Goal: Transaction & Acquisition: Purchase product/service

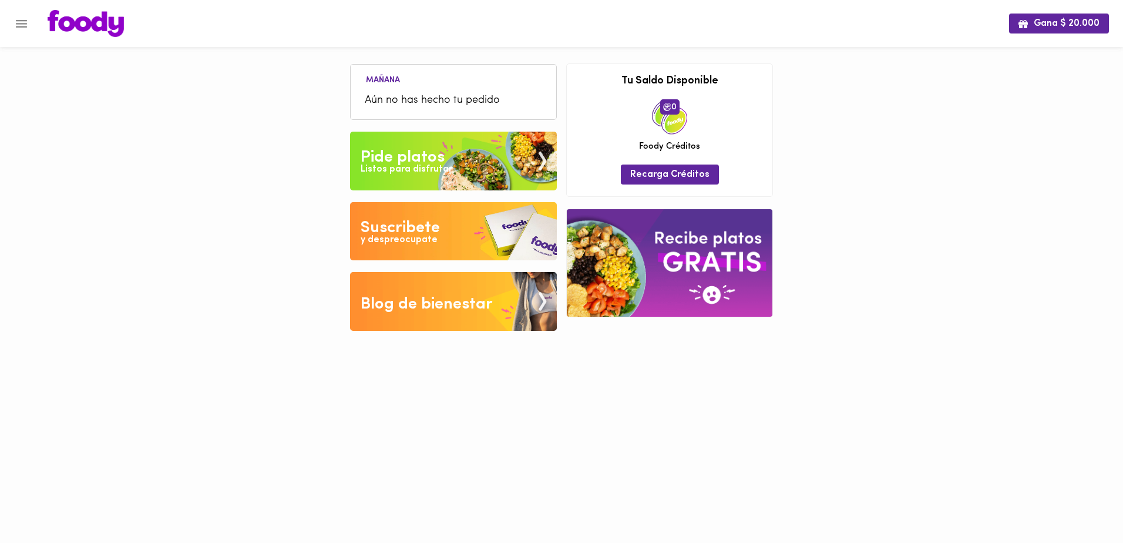
click at [414, 166] on div "Listos para disfrutar" at bounding box center [407, 170] width 92 height 14
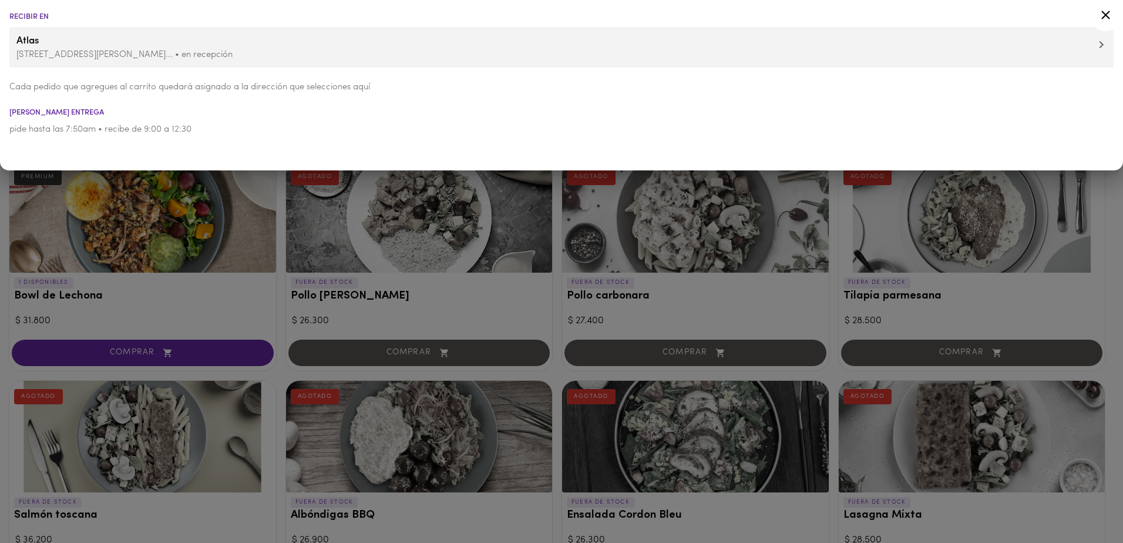
click at [406, 209] on div at bounding box center [561, 271] width 1123 height 543
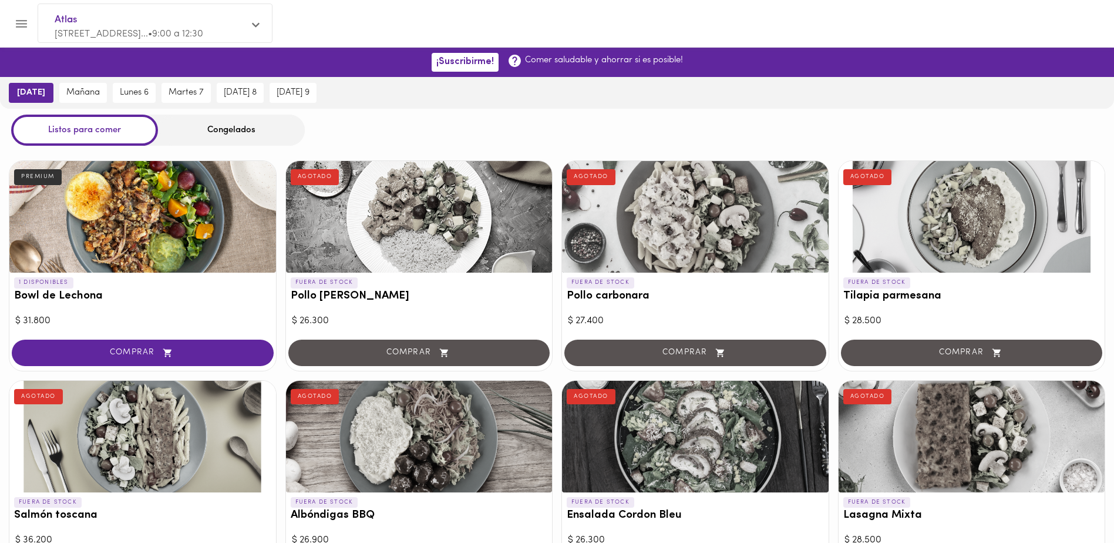
click at [236, 133] on div "Congelados" at bounding box center [231, 130] width 147 height 31
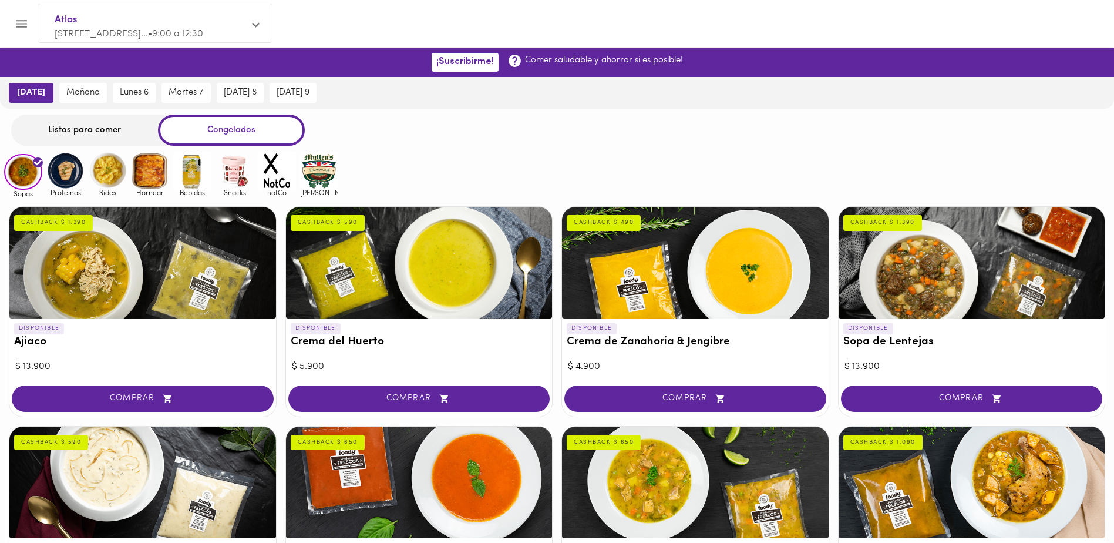
click at [69, 176] on img at bounding box center [65, 171] width 38 height 38
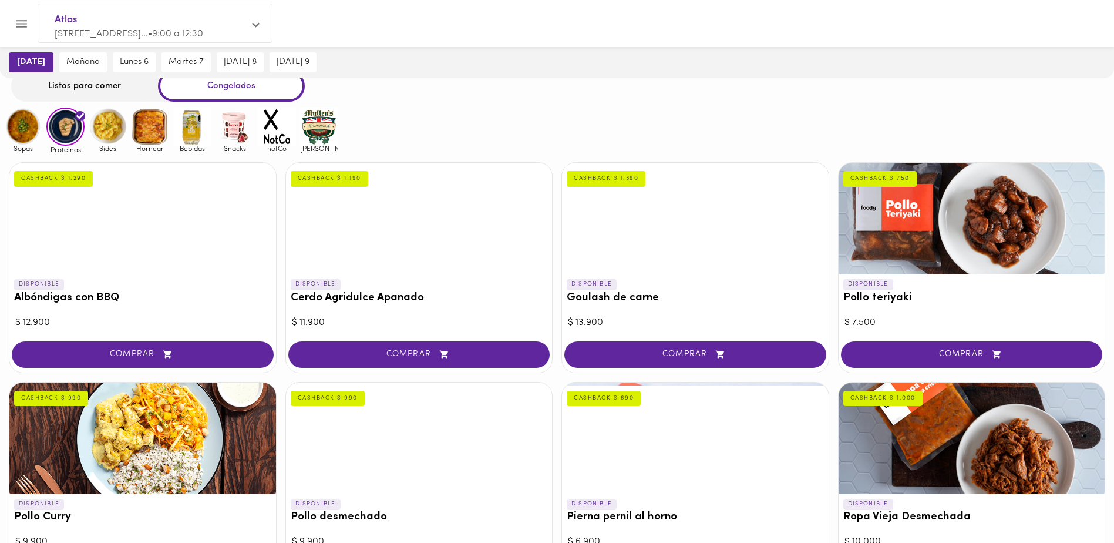
scroll to position [40, 0]
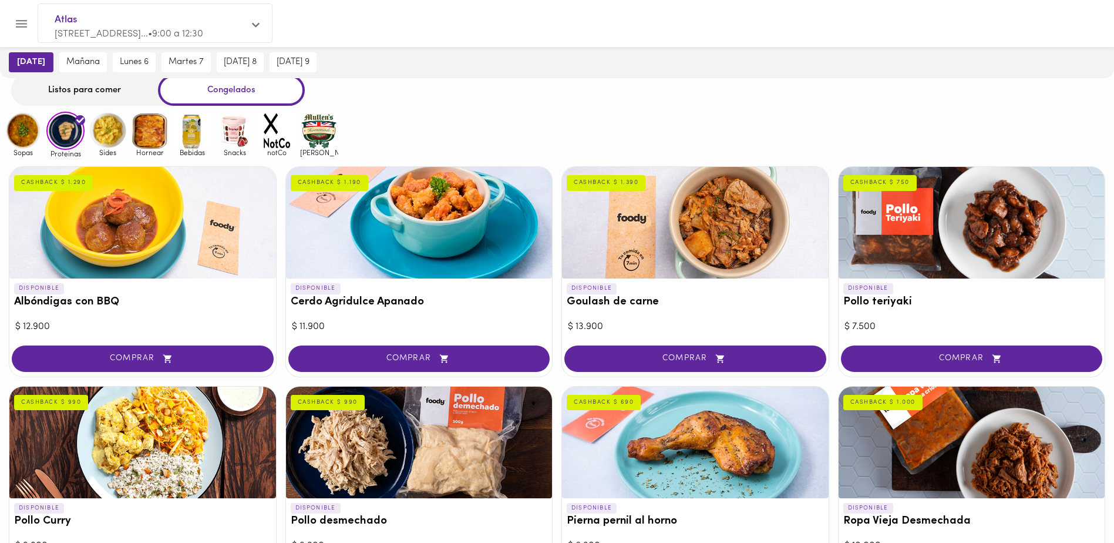
click at [158, 146] on img at bounding box center [150, 131] width 38 height 38
